Goal: Task Accomplishment & Management: Manage account settings

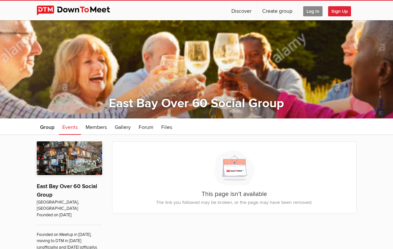
click at [315, 10] on span "Log In" at bounding box center [312, 11] width 19 height 10
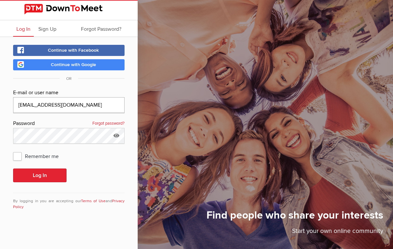
type input "[EMAIL_ADDRESS][DOMAIN_NAME]"
click at [99, 124] on link "Forgot password?" at bounding box center [108, 124] width 32 height 9
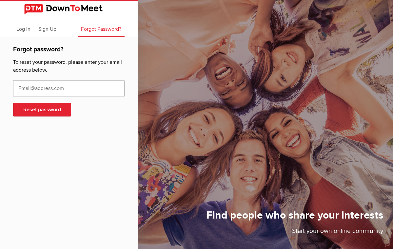
click at [89, 89] on input "text" at bounding box center [68, 89] width 111 height 16
type input "[EMAIL_ADDRESS][DOMAIN_NAME]"
click at [49, 108] on button "Reset password" at bounding box center [42, 110] width 58 height 14
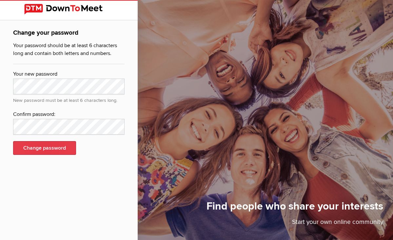
click at [24, 147] on button "Change password" at bounding box center [44, 148] width 63 height 14
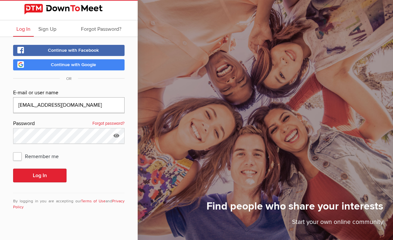
type input "[EMAIL_ADDRESS][DOMAIN_NAME]"
click at [19, 157] on span "Remember me" at bounding box center [39, 156] width 52 height 12
click at [13, 150] on input "Remember me" at bounding box center [13, 150] width 0 height 0
checkbox input "true"
click at [42, 175] on button "Log In" at bounding box center [39, 176] width 53 height 14
